Goal: Task Accomplishment & Management: Use online tool/utility

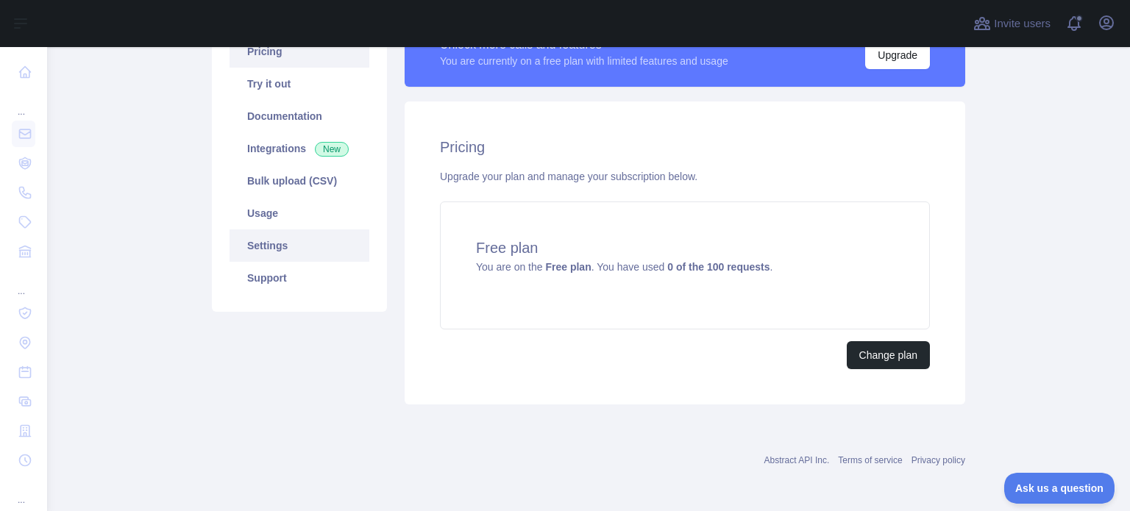
scroll to position [139, 0]
click at [288, 90] on link "Try it out" at bounding box center [300, 83] width 140 height 32
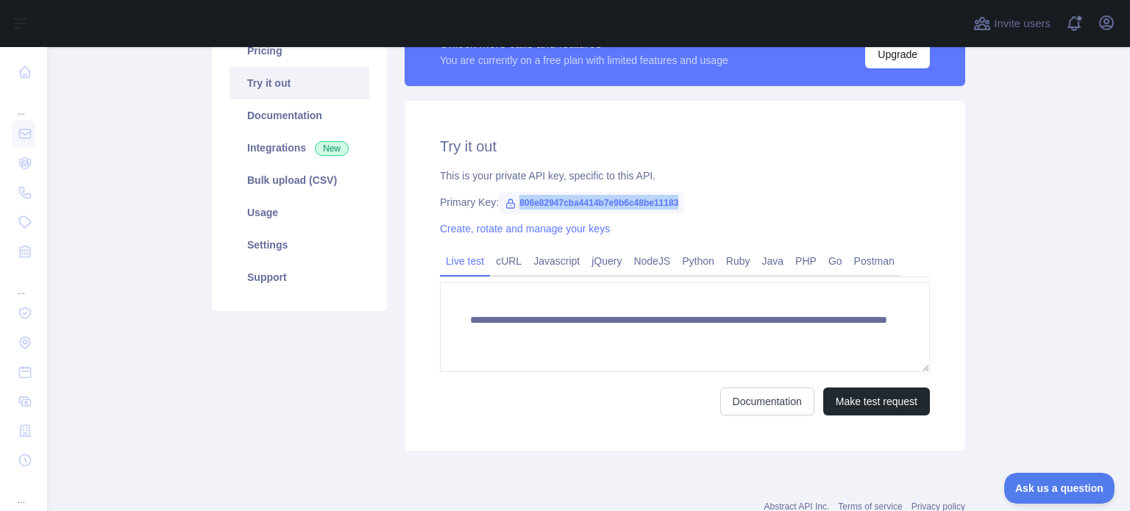
drag, startPoint x: 681, startPoint y: 197, endPoint x: 511, endPoint y: 205, distance: 170.1
click at [511, 205] on div "Primary Key: 806e82947cba4414b7e9b6c48be11183" at bounding box center [685, 202] width 490 height 15
click at [274, 62] on link "Pricing" at bounding box center [300, 51] width 140 height 32
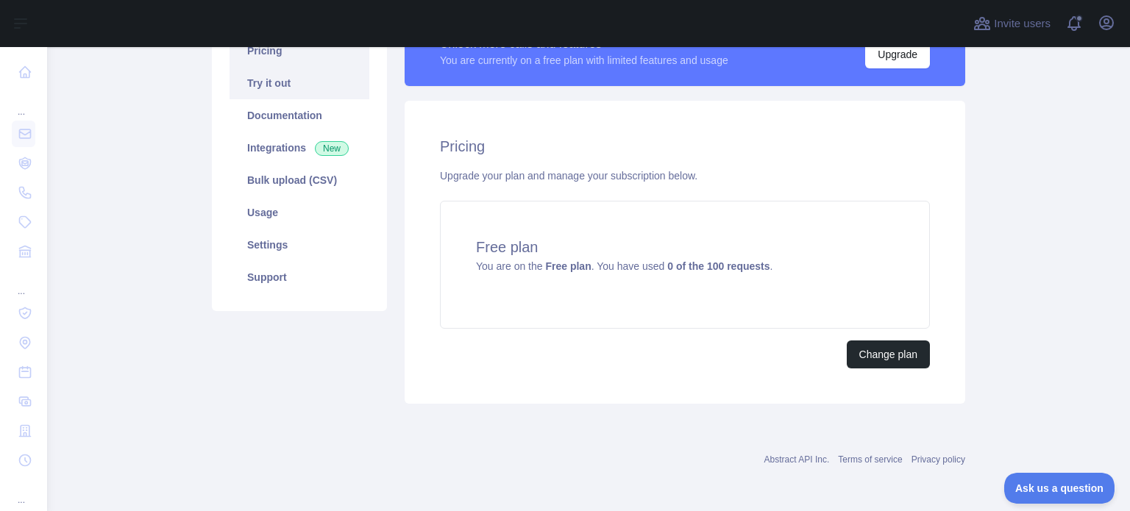
click at [272, 82] on link "Try it out" at bounding box center [300, 83] width 140 height 32
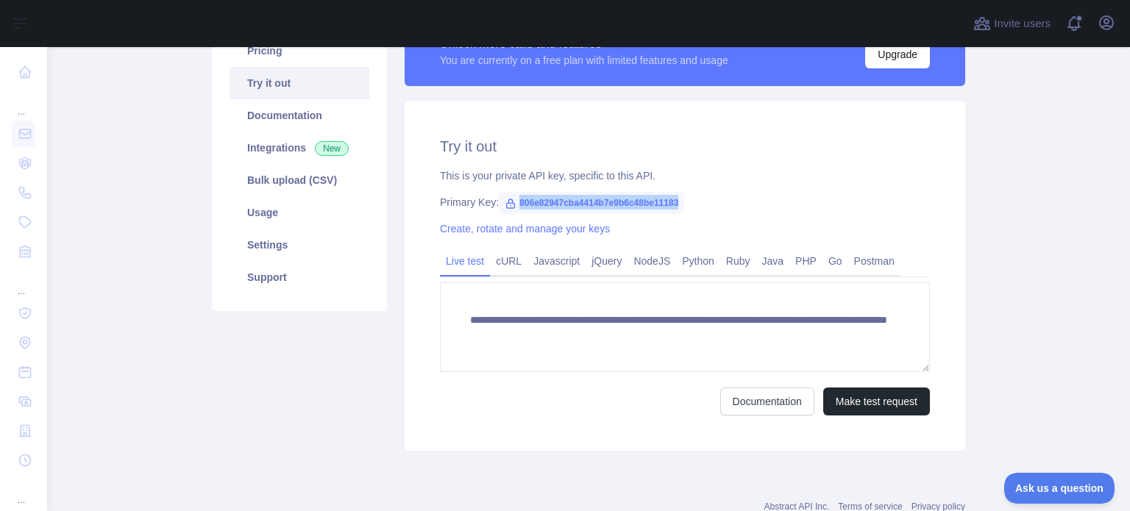
drag, startPoint x: 660, startPoint y: 202, endPoint x: 507, endPoint y: 203, distance: 153.0
click at [507, 203] on div "Primary Key: 806e82947cba4414b7e9b6c48be11183" at bounding box center [685, 202] width 490 height 15
copy span "806e82947cba4414b7e9b6c48be11183"
click at [682, 197] on div "Primary Key: 806e82947cba4414b7e9b6c48be11183" at bounding box center [685, 202] width 490 height 15
drag, startPoint x: 676, startPoint y: 202, endPoint x: 510, endPoint y: 205, distance: 166.3
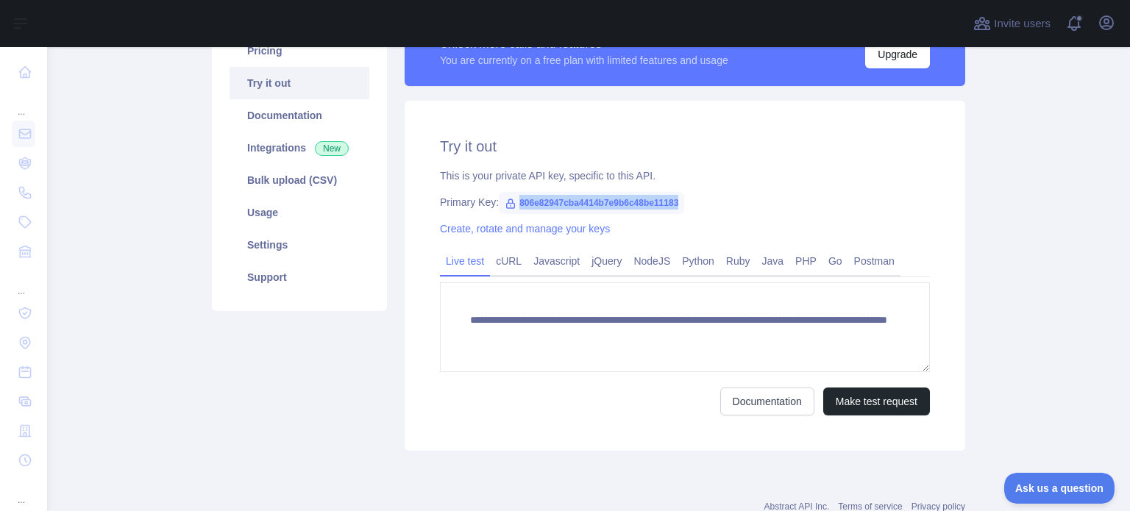
click at [510, 205] on div "Primary Key: 806e82947cba4414b7e9b6c48be11183" at bounding box center [685, 202] width 490 height 15
click at [680, 214] on div "**********" at bounding box center [685, 276] width 561 height 350
drag, startPoint x: 677, startPoint y: 204, endPoint x: 508, endPoint y: 206, distance: 168.5
click at [508, 206] on div "Primary Key: 806e82947cba4414b7e9b6c48be11183" at bounding box center [685, 202] width 490 height 15
copy span "806e82947cba4414b7e9b6c48be11183"
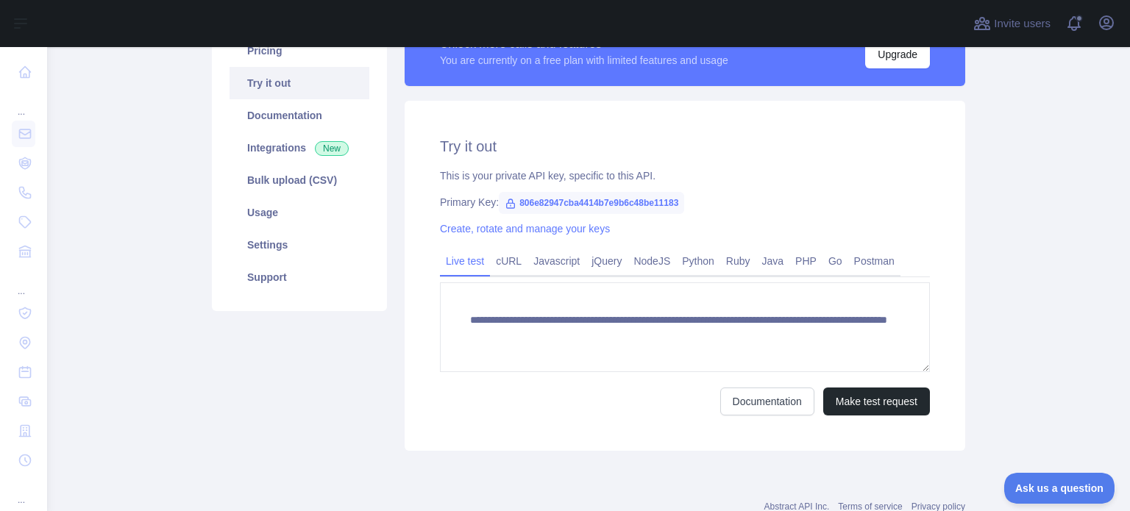
click at [671, 214] on div "**********" at bounding box center [685, 276] width 561 height 350
drag, startPoint x: 680, startPoint y: 202, endPoint x: 497, endPoint y: 199, distance: 182.5
click at [551, 205] on div "Primary Key: 806e82947cba4414b7e9b6c48be11183" at bounding box center [685, 202] width 490 height 15
click at [265, 47] on link "Pricing" at bounding box center [300, 51] width 140 height 32
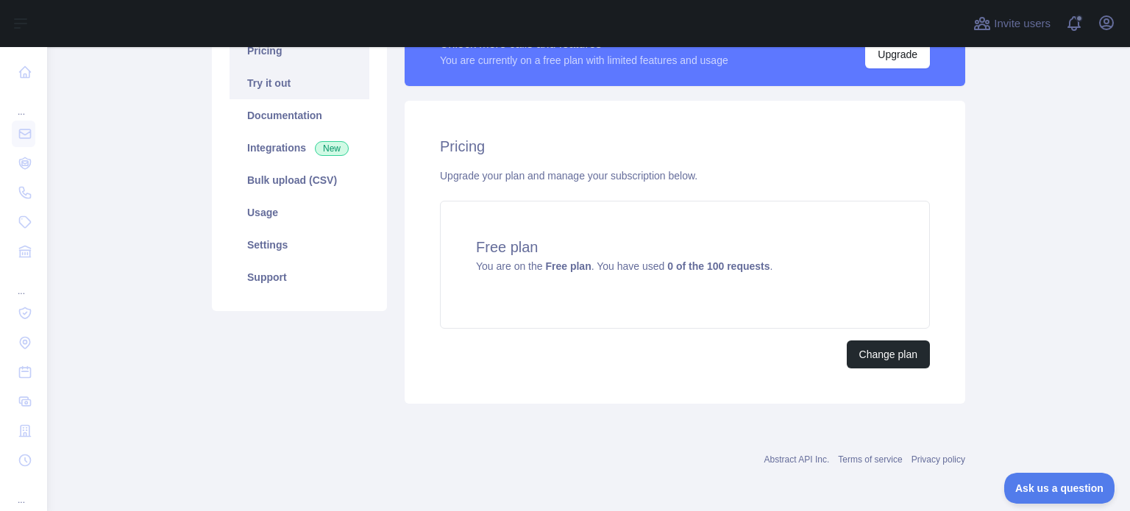
click at [272, 76] on link "Try it out" at bounding box center [300, 83] width 140 height 32
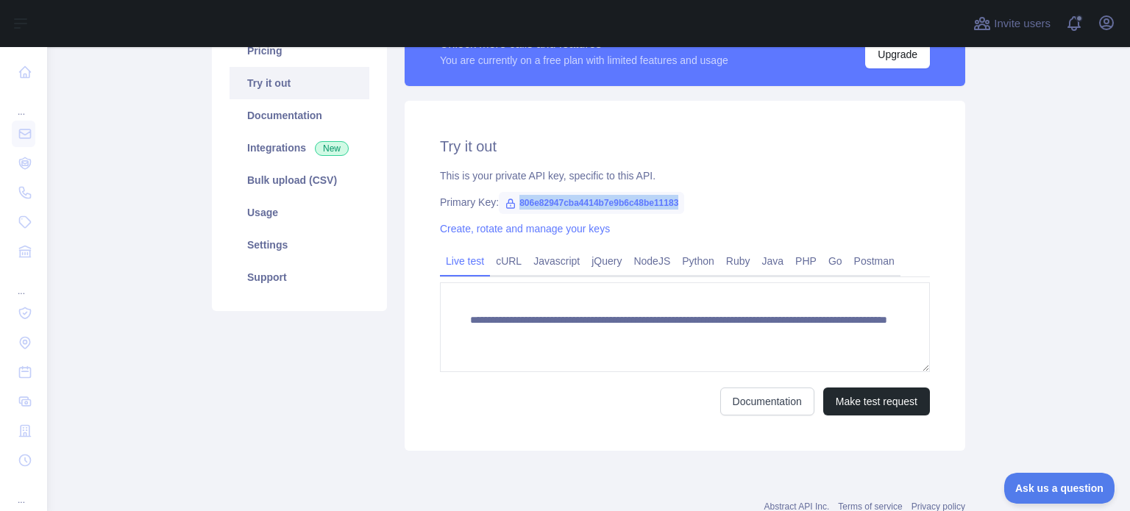
drag, startPoint x: 678, startPoint y: 199, endPoint x: 506, endPoint y: 205, distance: 172.3
click at [506, 205] on div "Primary Key: 806e82947cba4414b7e9b6c48be11183" at bounding box center [685, 202] width 490 height 15
copy span "806e82947cba4414b7e9b6c48be11183"
click at [1022, 241] on main "**********" at bounding box center [588, 279] width 1083 height 464
click at [990, 332] on main "**********" at bounding box center [588, 279] width 1083 height 464
